Goal: Transaction & Acquisition: Purchase product/service

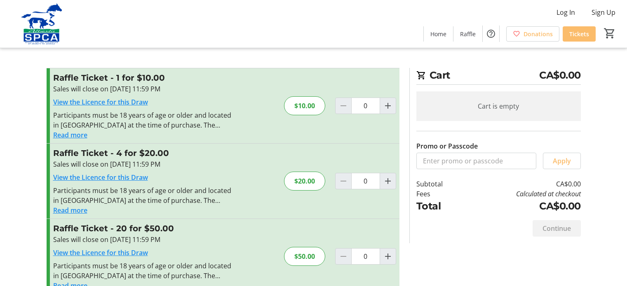
scroll to position [92, 0]
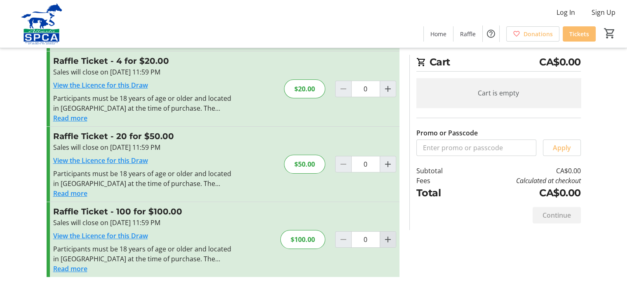
click at [390, 235] on mat-icon "Increment by one" at bounding box center [388, 240] width 10 height 10
type input "1"
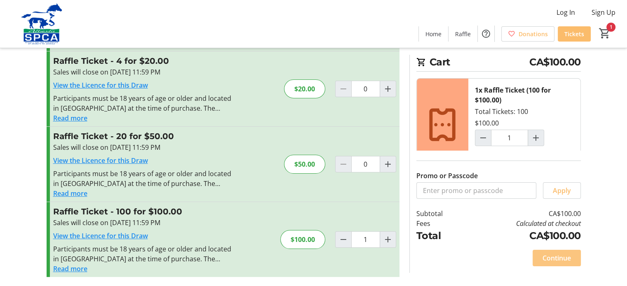
click at [554, 261] on span "Continue" at bounding box center [556, 258] width 28 height 10
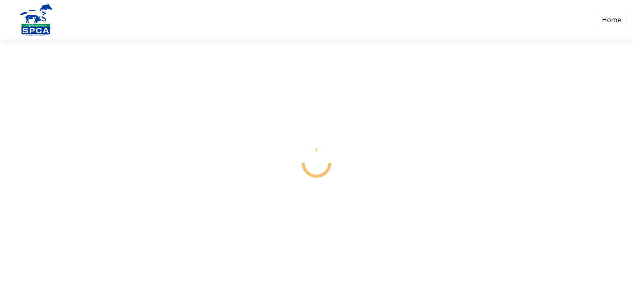
select select "CA"
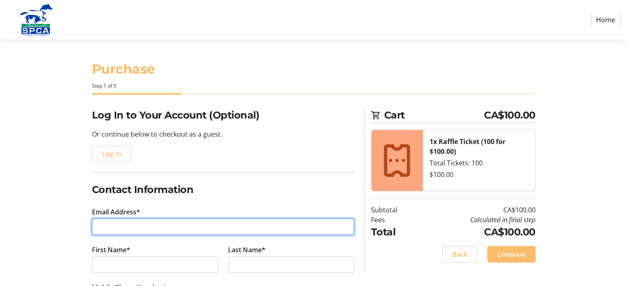
click at [105, 220] on input "Email Address*" at bounding box center [223, 227] width 262 height 16
type input "[EMAIL_ADDRESS][PERSON_NAME][DOMAIN_NAME]"
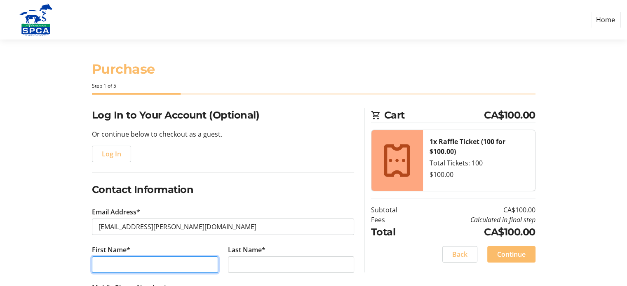
type input "[PERSON_NAME]"
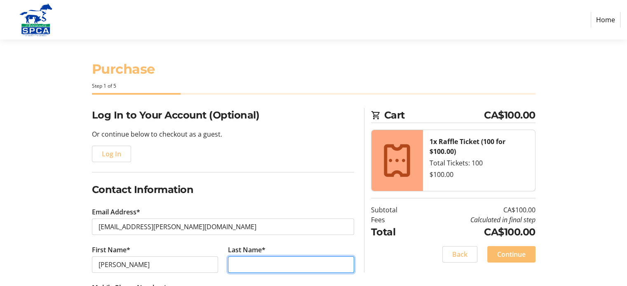
type input "Heuft"
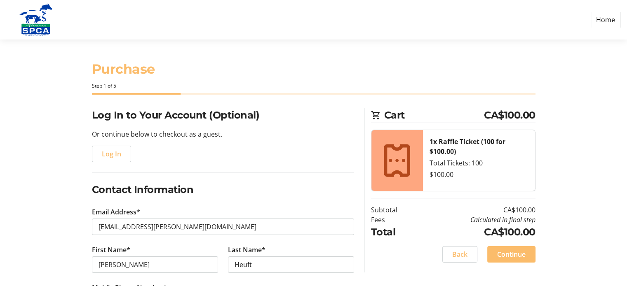
type input "[PHONE_NUMBER]"
type input "[STREET_ADDRESS]"
type input "[GEOGRAPHIC_DATA]"
select select "AB"
type input "T6H 1J8"
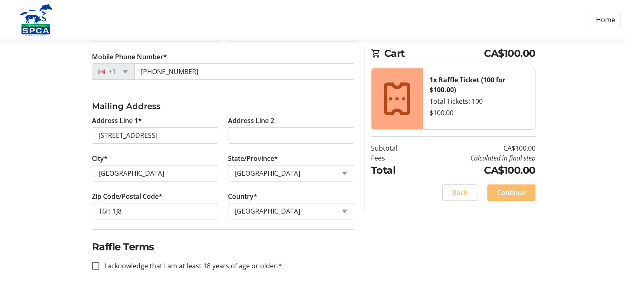
scroll to position [234, 0]
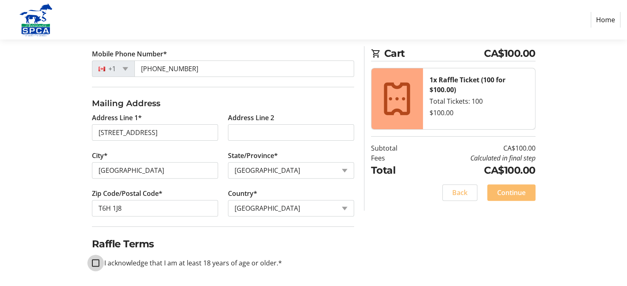
click at [92, 263] on input "I acknowledge that I am at least 18 years of age or older.*" at bounding box center [95, 263] width 7 height 7
checkbox input "true"
click at [508, 192] on span "Continue" at bounding box center [511, 193] width 28 height 10
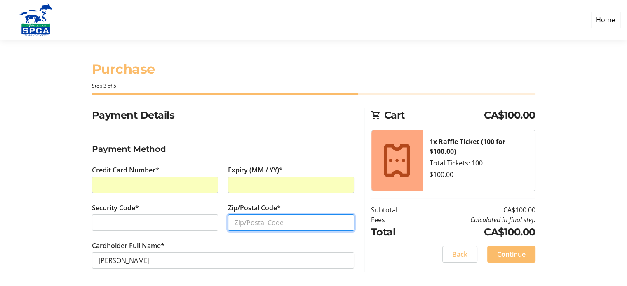
click at [259, 225] on input "Zip/Postal Code*" at bounding box center [291, 223] width 126 height 16
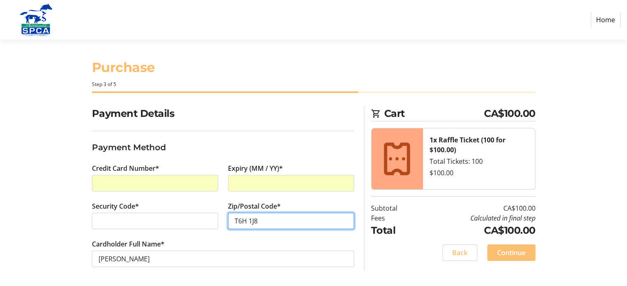
type input "T6H 1J8"
click at [512, 252] on span "Continue" at bounding box center [511, 253] width 28 height 10
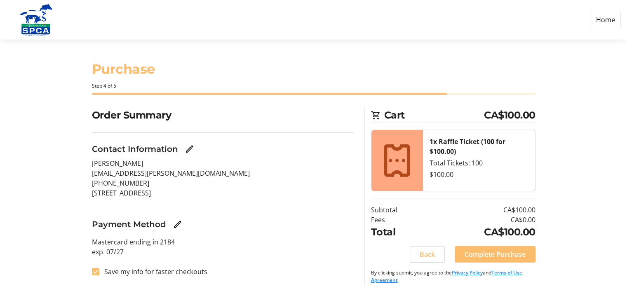
click at [179, 184] on html "Home Purchase Step 4 of 5 Cart CA$100.00 1x Raffle Ticket (100 for $100.00) Tot…" at bounding box center [313, 147] width 627 height 294
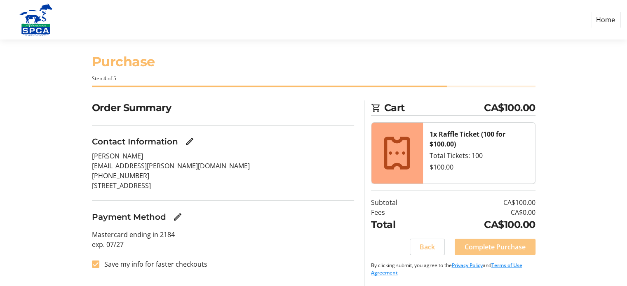
click at [493, 245] on span "Complete Purchase" at bounding box center [494, 247] width 61 height 10
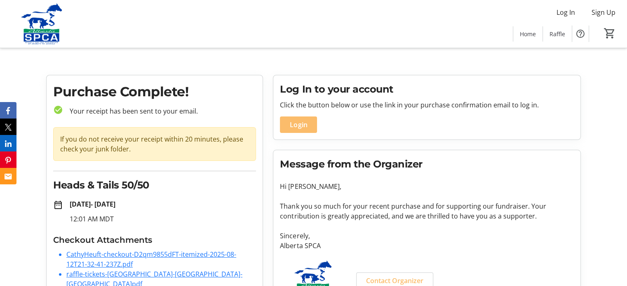
click at [115, 261] on link "CathyHeuft-checkout-D2qm9855dFT-itemized-2025-08-12T21-32-41-237Z.pdf" at bounding box center [151, 259] width 170 height 19
